Goal: Task Accomplishment & Management: Manage account settings

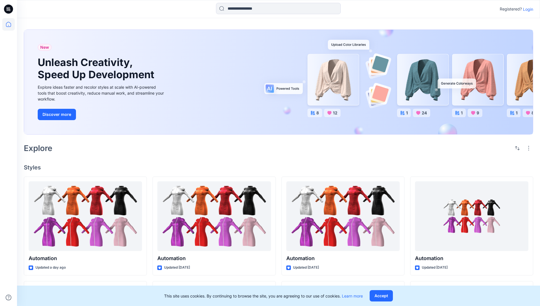
click at [526, 9] on p "Login" at bounding box center [528, 9] width 10 height 6
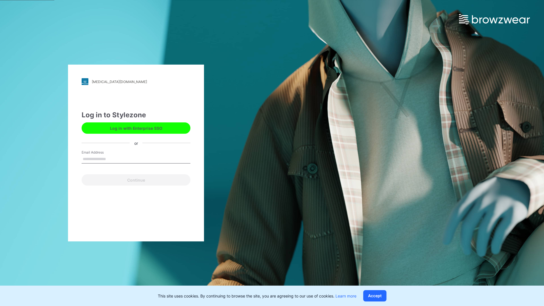
click at [112, 159] on input "Email Address" at bounding box center [136, 159] width 109 height 8
type input "**********"
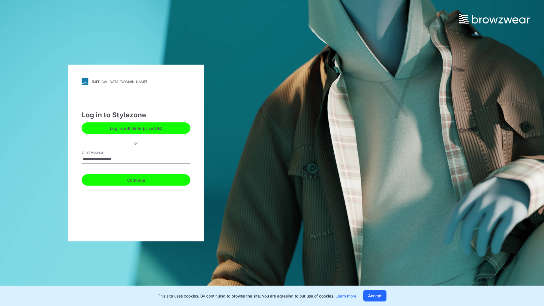
click at [142, 179] on button "Continue" at bounding box center [136, 179] width 109 height 11
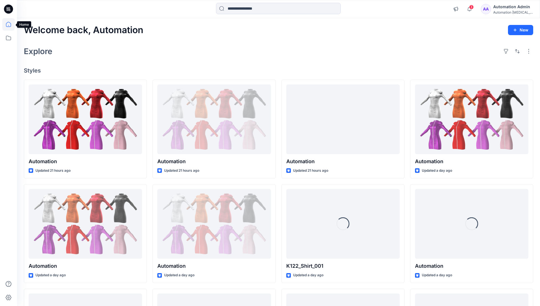
click at [11, 24] on icon at bounding box center [8, 24] width 5 height 5
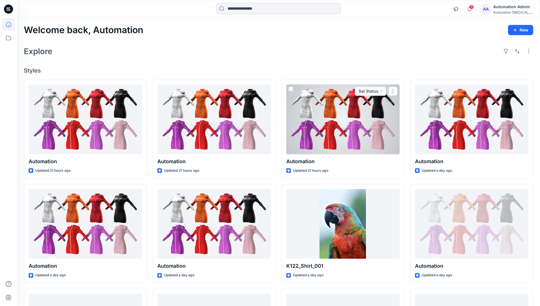
click at [510, 8] on div "Automation Admin" at bounding box center [513, 6] width 40 height 7
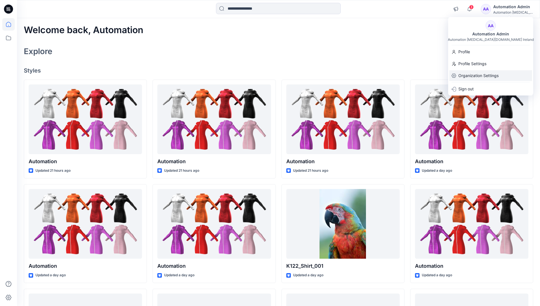
click at [481, 73] on p "Organization Settings" at bounding box center [478, 75] width 40 height 11
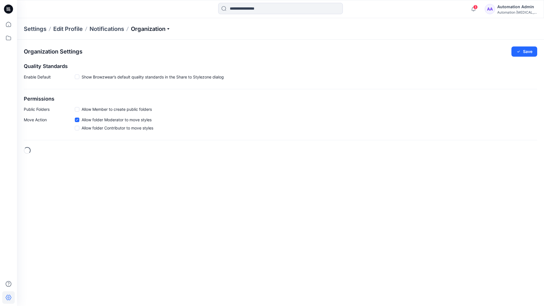
click at [170, 28] on p "Organization" at bounding box center [151, 29] width 40 height 8
click at [149, 63] on link "Edit Style Information Fields" at bounding box center [151, 64] width 83 height 11
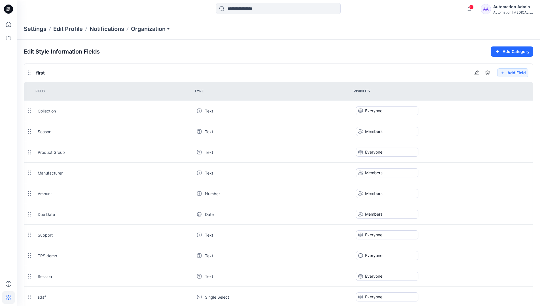
click at [509, 5] on div "Automation Admin" at bounding box center [513, 6] width 40 height 7
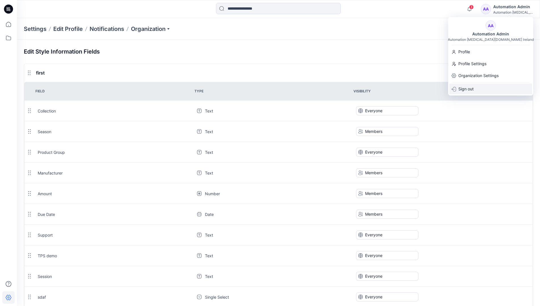
click at [467, 88] on p "Sign out" at bounding box center [465, 89] width 15 height 11
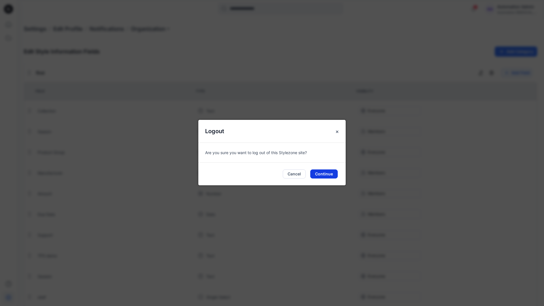
click at [330, 174] on button "Continue" at bounding box center [323, 173] width 27 height 9
